Goal: Task Accomplishment & Management: Complete application form

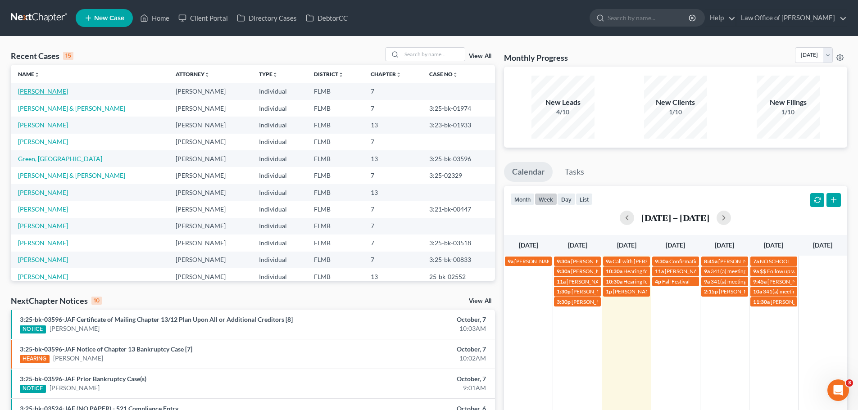
click at [52, 91] on link "[PERSON_NAME]" at bounding box center [43, 91] width 50 height 8
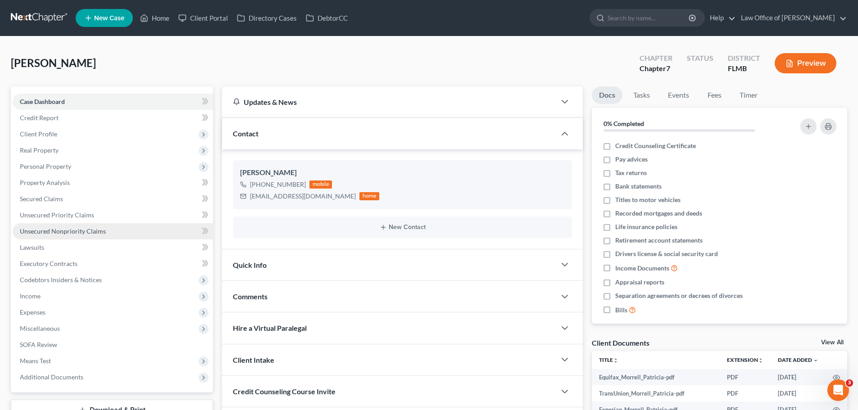
click at [88, 233] on span "Unsecured Nonpriority Claims" at bounding box center [63, 232] width 86 height 8
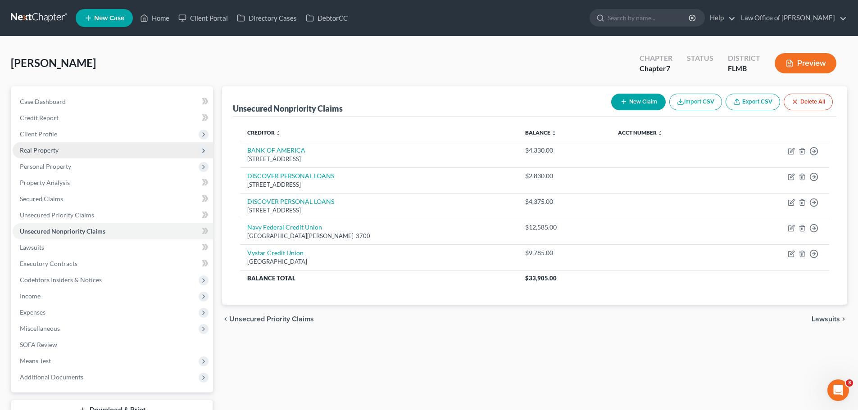
click at [46, 146] on span "Real Property" at bounding box center [39, 150] width 39 height 8
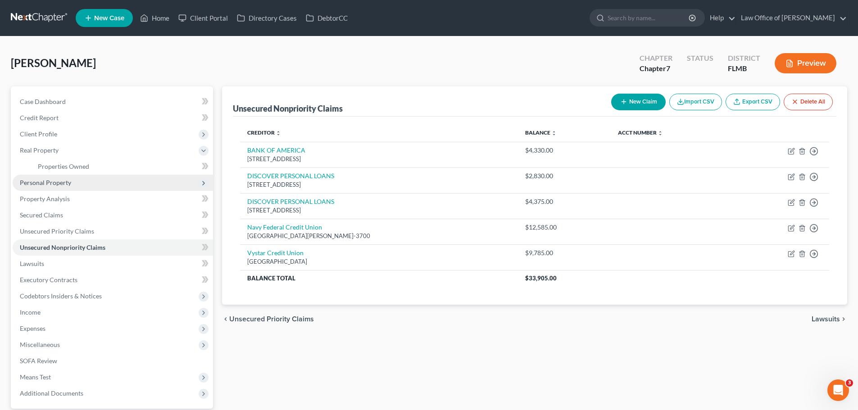
click at [121, 181] on span "Personal Property" at bounding box center [113, 183] width 200 height 16
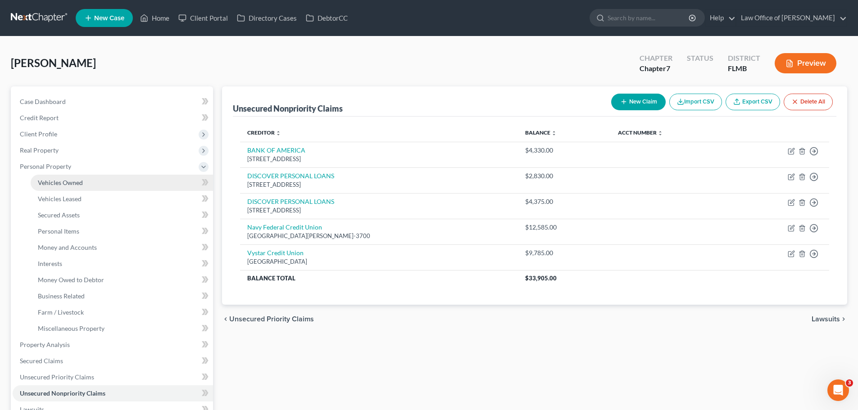
click at [100, 180] on link "Vehicles Owned" at bounding box center [122, 183] width 182 height 16
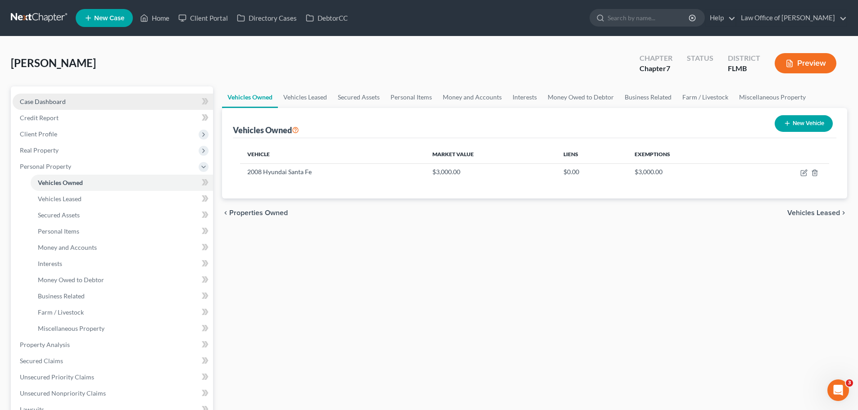
click at [59, 108] on link "Case Dashboard" at bounding box center [113, 102] width 200 height 16
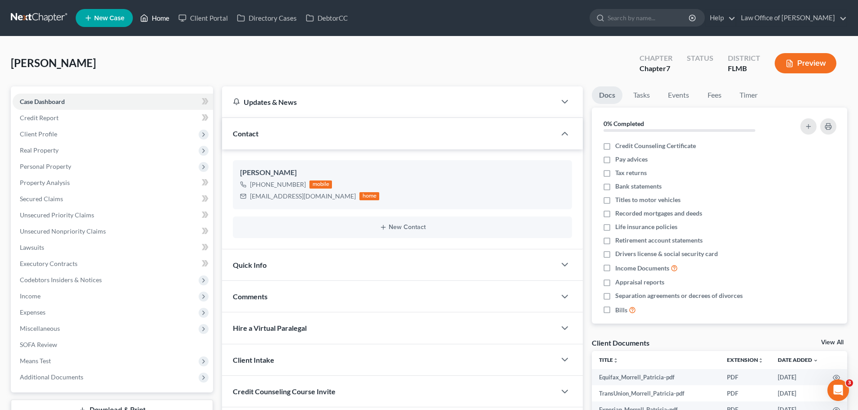
click at [154, 17] on link "Home" at bounding box center [155, 18] width 38 height 16
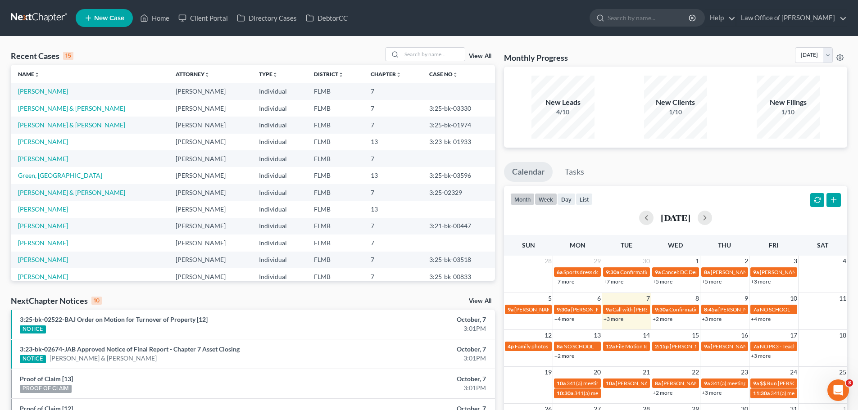
click at [544, 199] on button "week" at bounding box center [546, 199] width 23 height 12
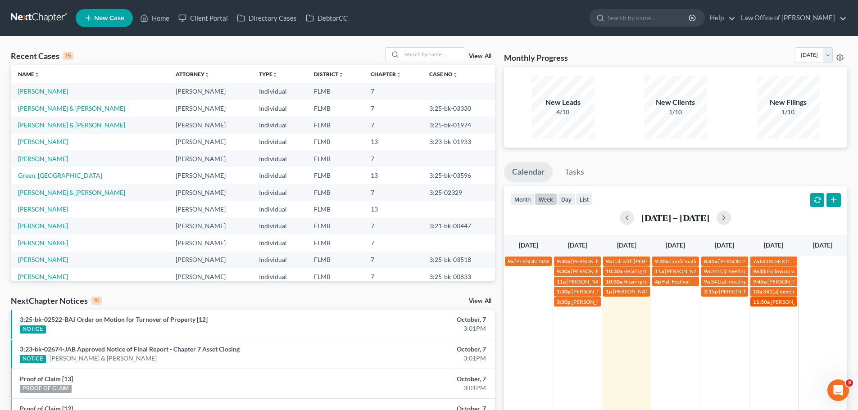
click at [770, 304] on div "11:30a [PERSON_NAME] & Husband sign-up?" at bounding box center [773, 302] width 41 height 7
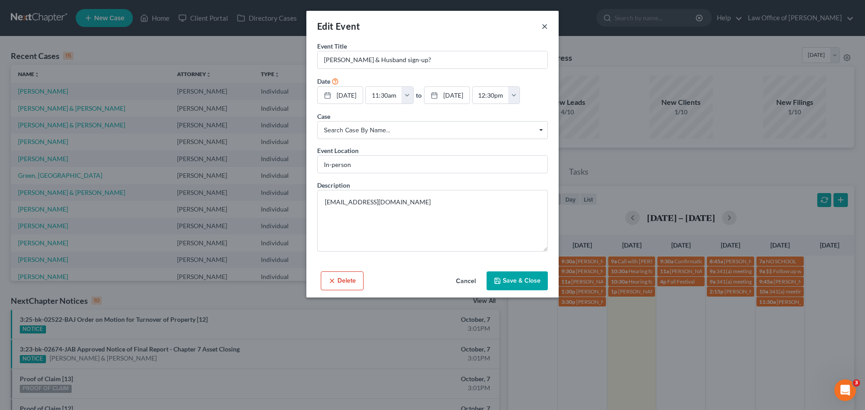
click at [546, 27] on button "×" at bounding box center [545, 26] width 6 height 11
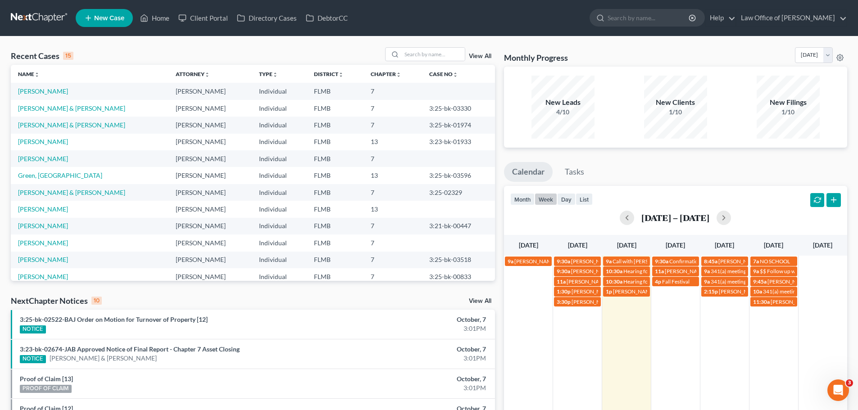
click at [762, 326] on div "9a [PERSON_NAME] with [PERSON_NAME] & the girls 9:30a [PERSON_NAME] [EMAIL_ADDR…" at bounding box center [675, 367] width 343 height 223
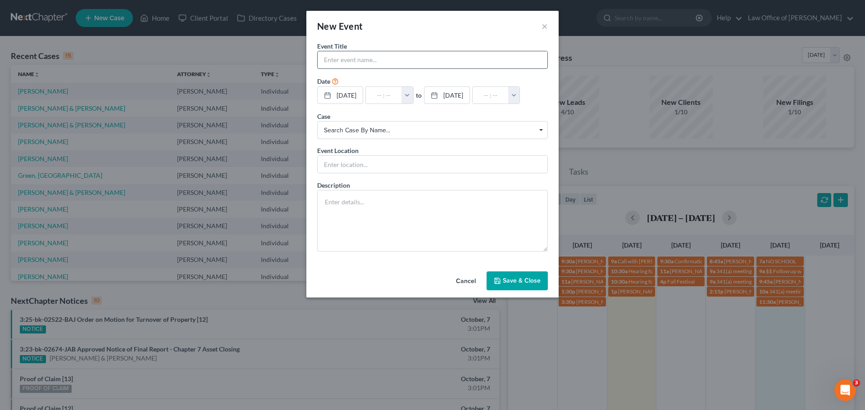
click at [391, 60] on input "text" at bounding box center [433, 59] width 230 height 17
type input "[PERSON_NAME] [PHONE_NUMBER]"
click at [391, 93] on input "text" at bounding box center [384, 95] width 36 height 17
type input "2"
type input "01:00am"
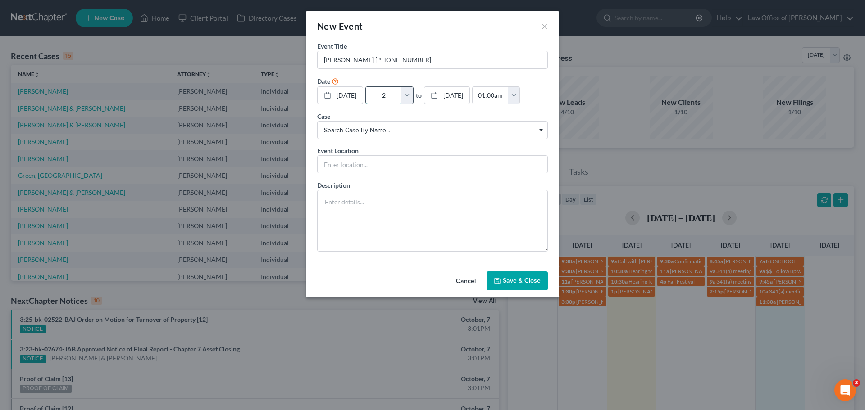
type input "2:"
type input "03:00am"
type input "2:0"
type input "01:00am"
type input "2:00"
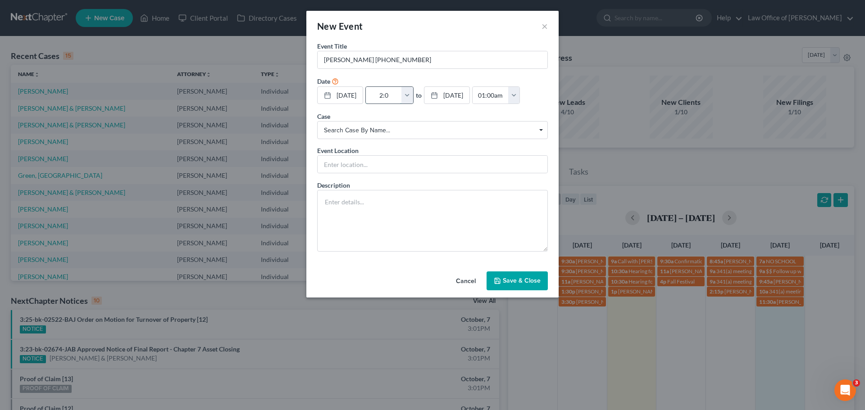
type input "03:00am"
type input "2:00p"
type input "01:00am"
type input "2:00pm"
type input "03:00pm"
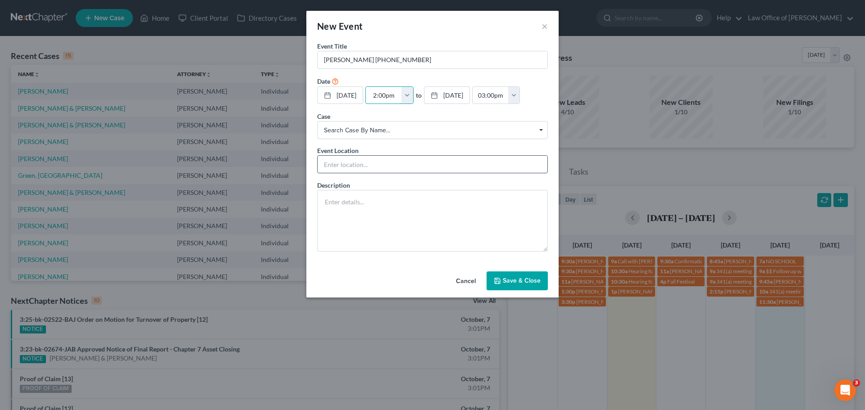
type input "2:00pm"
click at [322, 173] on input "text" at bounding box center [433, 164] width 230 height 17
type input "Phone Consult"
click at [339, 220] on textarea at bounding box center [432, 221] width 231 height 62
click at [537, 291] on button "Save & Close" at bounding box center [517, 281] width 61 height 19
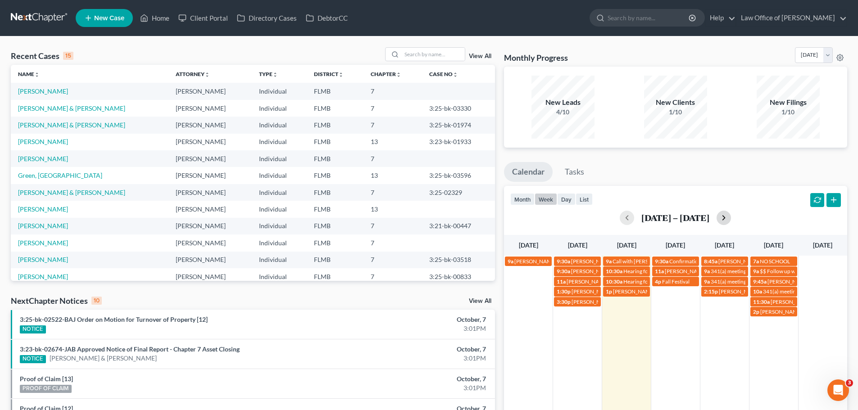
click at [722, 215] on button "button" at bounding box center [724, 218] width 14 height 14
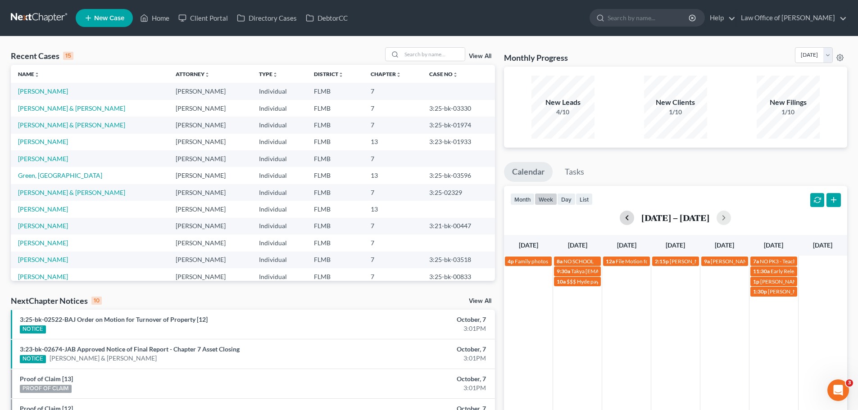
click at [627, 214] on button "button" at bounding box center [627, 218] width 14 height 14
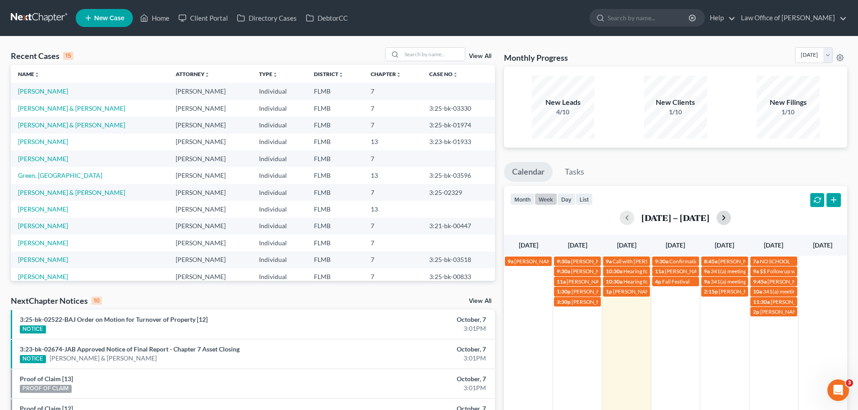
click at [718, 220] on button "button" at bounding box center [724, 218] width 14 height 14
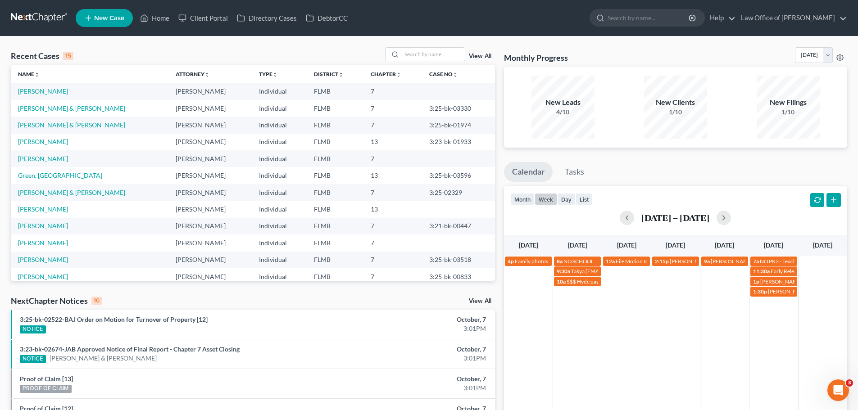
click at [633, 221] on div "[DATE] – [DATE]" at bounding box center [675, 218] width 331 height 14
click at [629, 218] on button "button" at bounding box center [627, 218] width 14 height 14
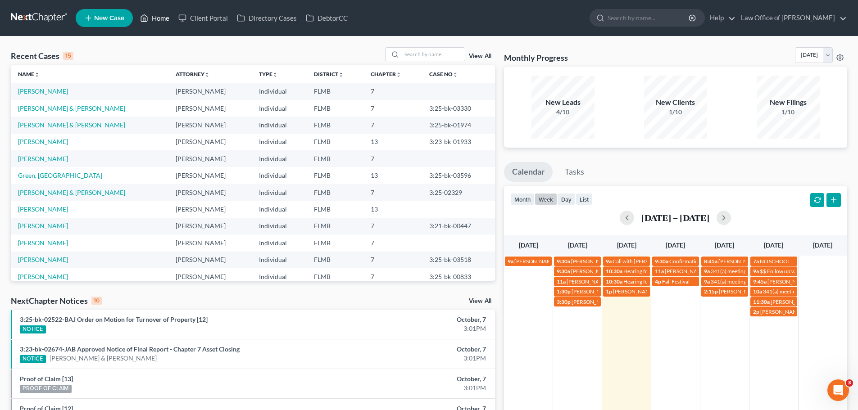
click at [154, 23] on link "Home" at bounding box center [155, 18] width 38 height 16
